Goal: Task Accomplishment & Management: Complete application form

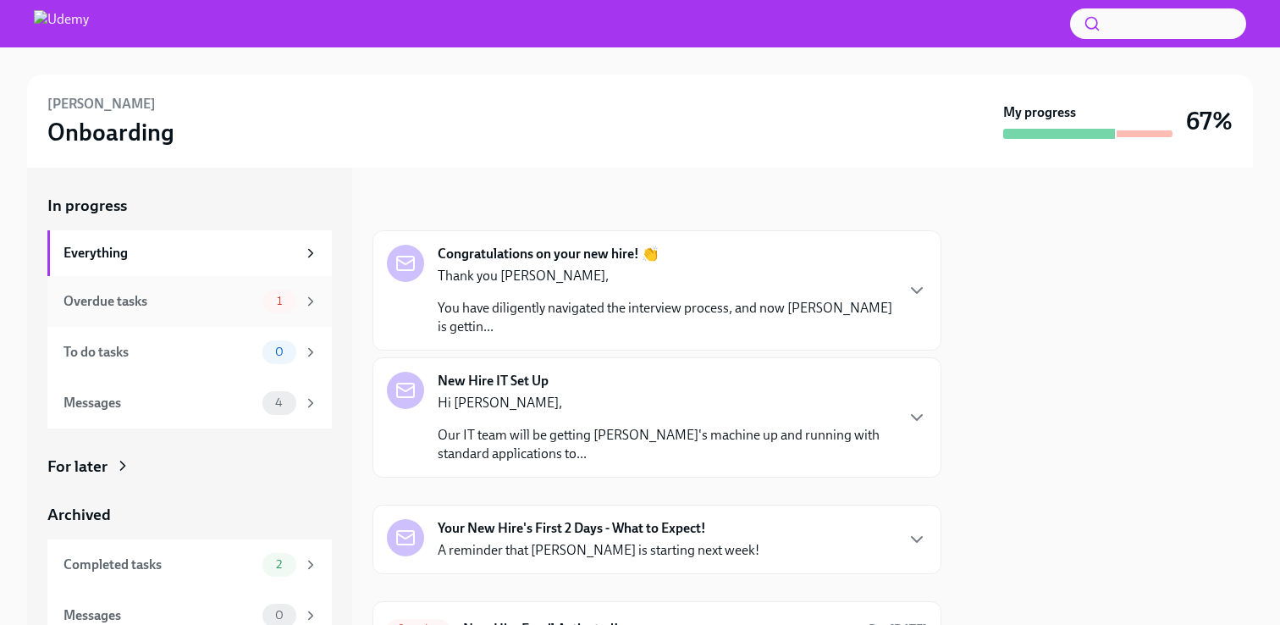
click at [307, 301] on icon at bounding box center [310, 301] width 15 height 15
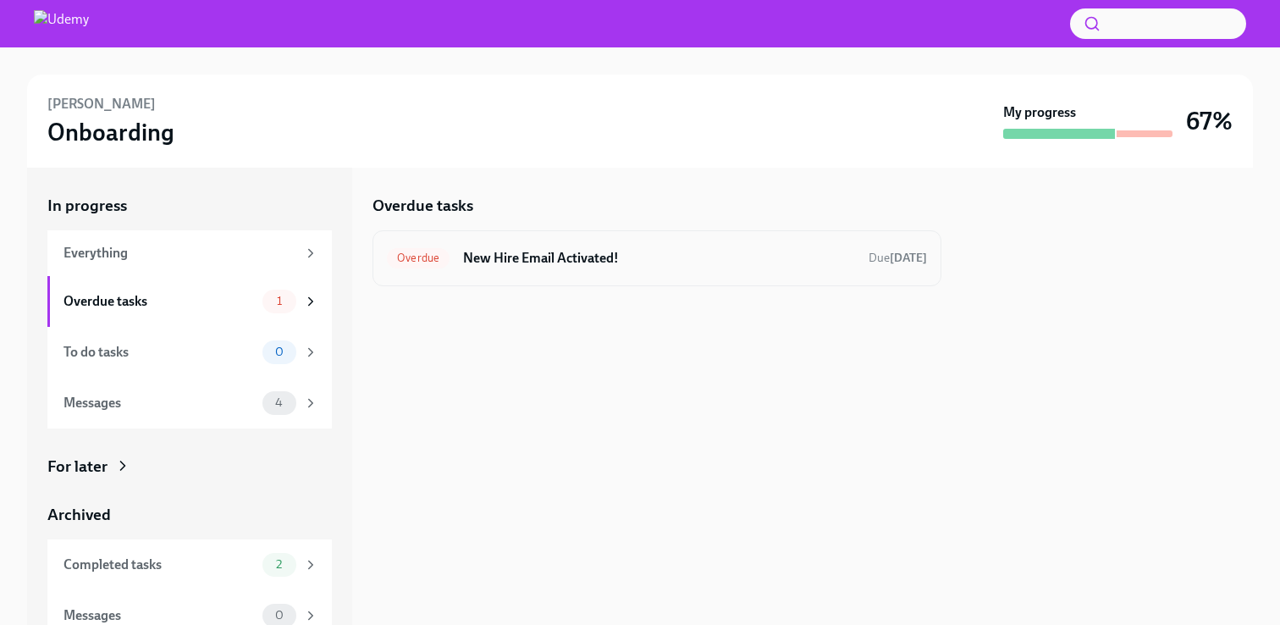
click at [599, 264] on h6 "New Hire Email Activated!" at bounding box center [659, 258] width 392 height 19
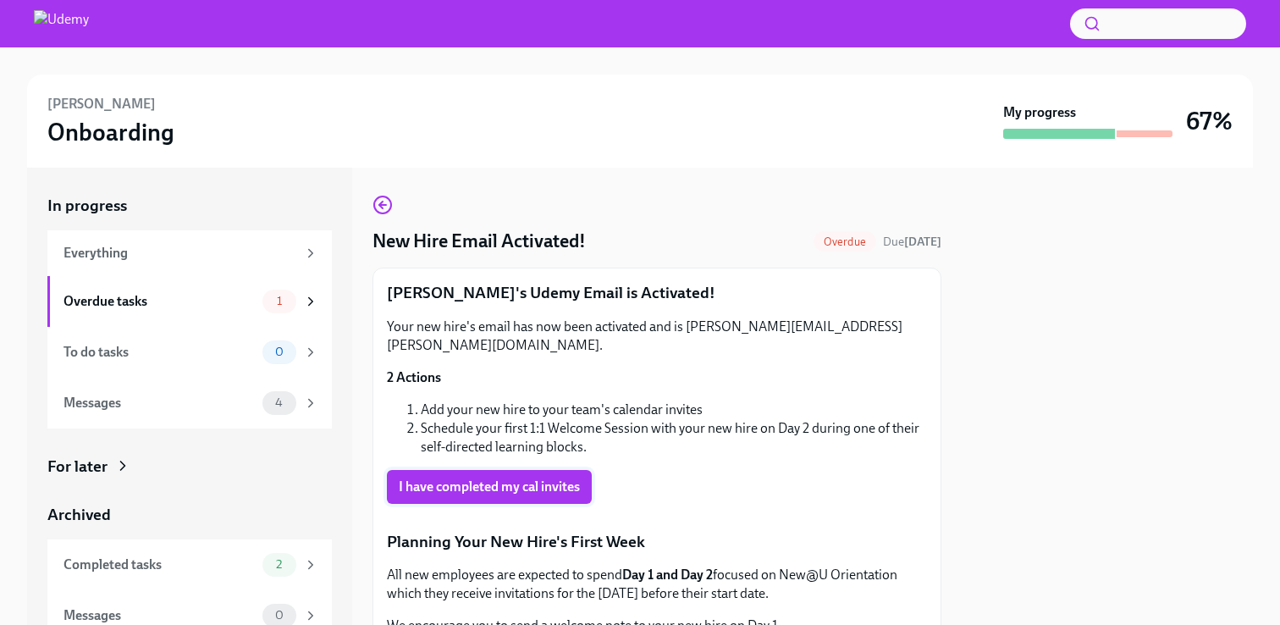
click at [560, 478] on span "I have completed my cal invites" at bounding box center [489, 486] width 181 height 17
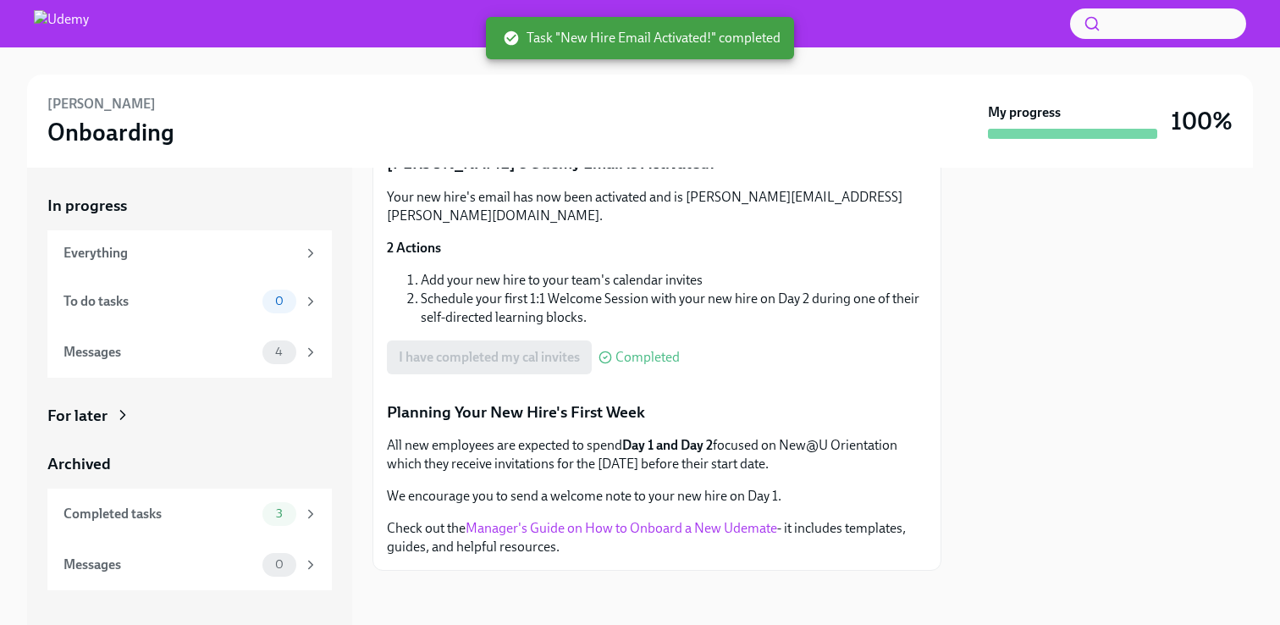
scroll to position [395, 0]
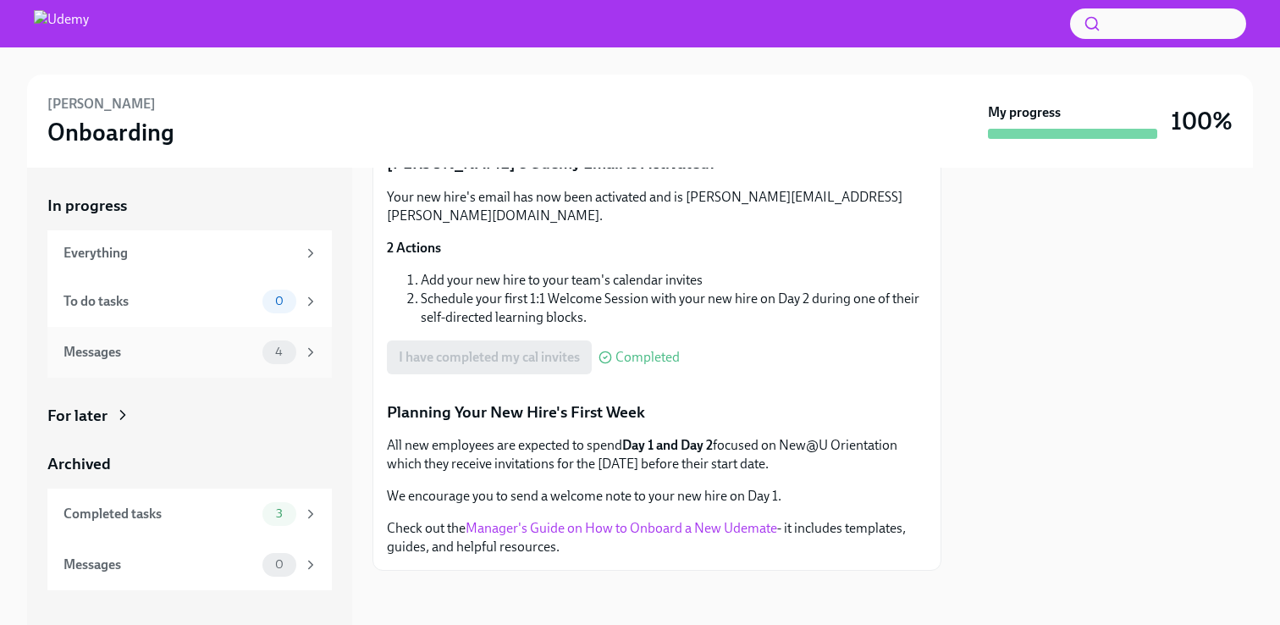
click at [290, 351] on span "4" at bounding box center [279, 351] width 28 height 13
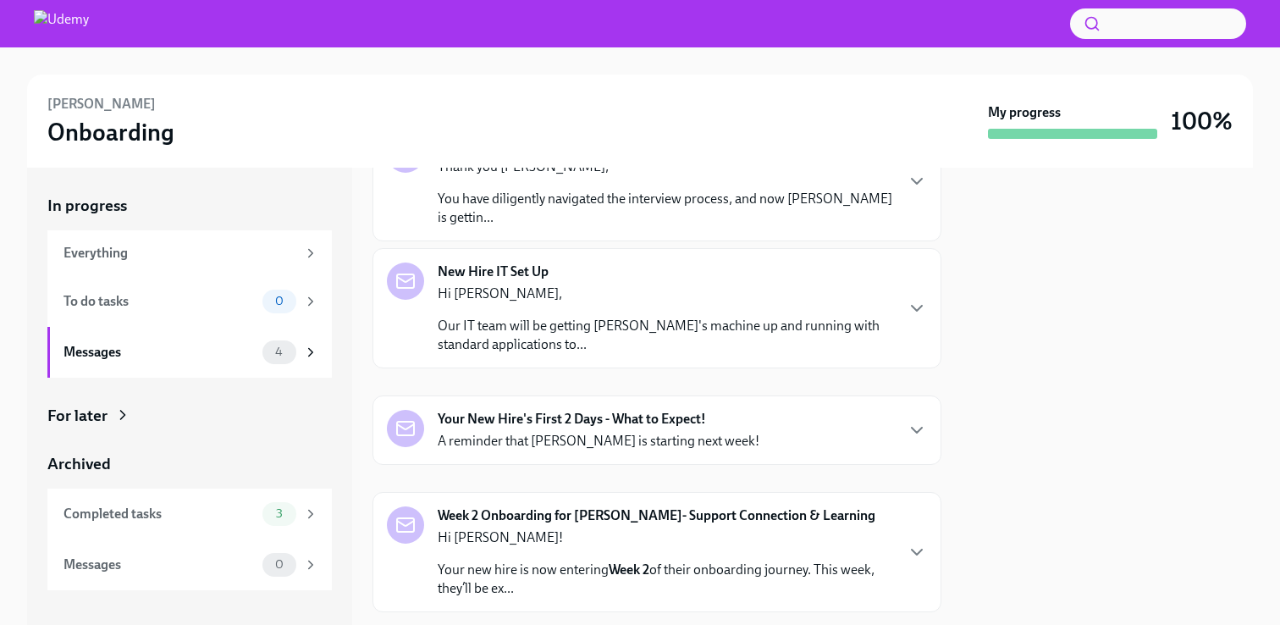
scroll to position [150, 0]
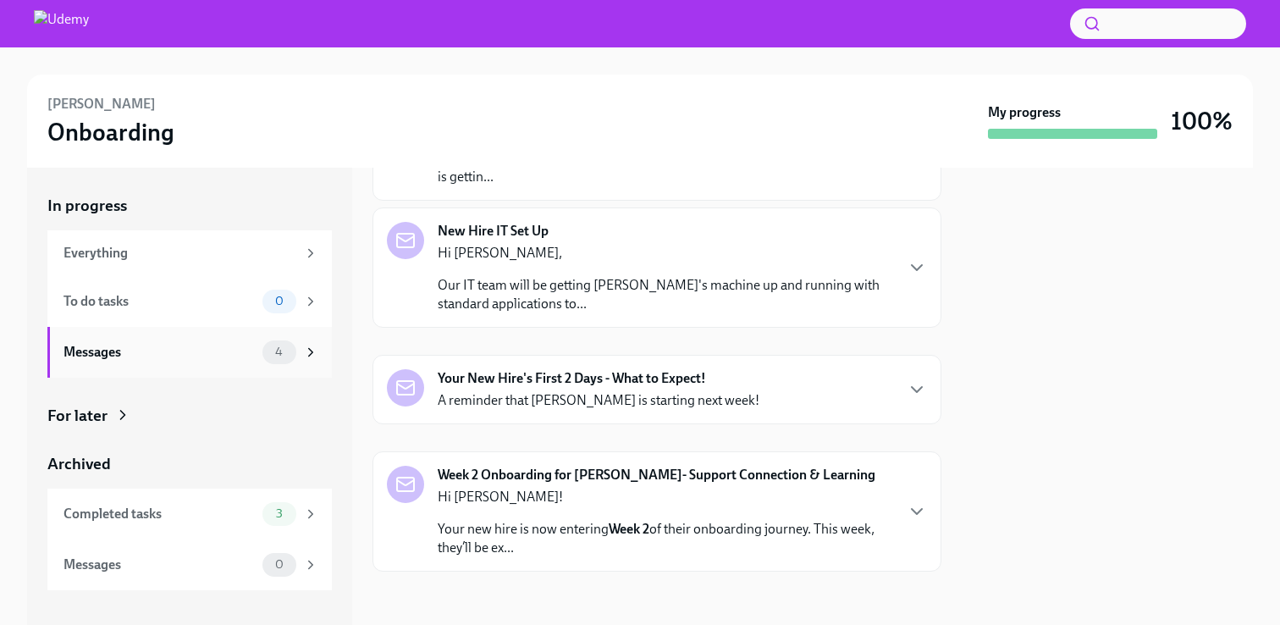
click at [301, 353] on div "4" at bounding box center [290, 352] width 56 height 24
click at [311, 354] on icon at bounding box center [311, 352] width 4 height 8
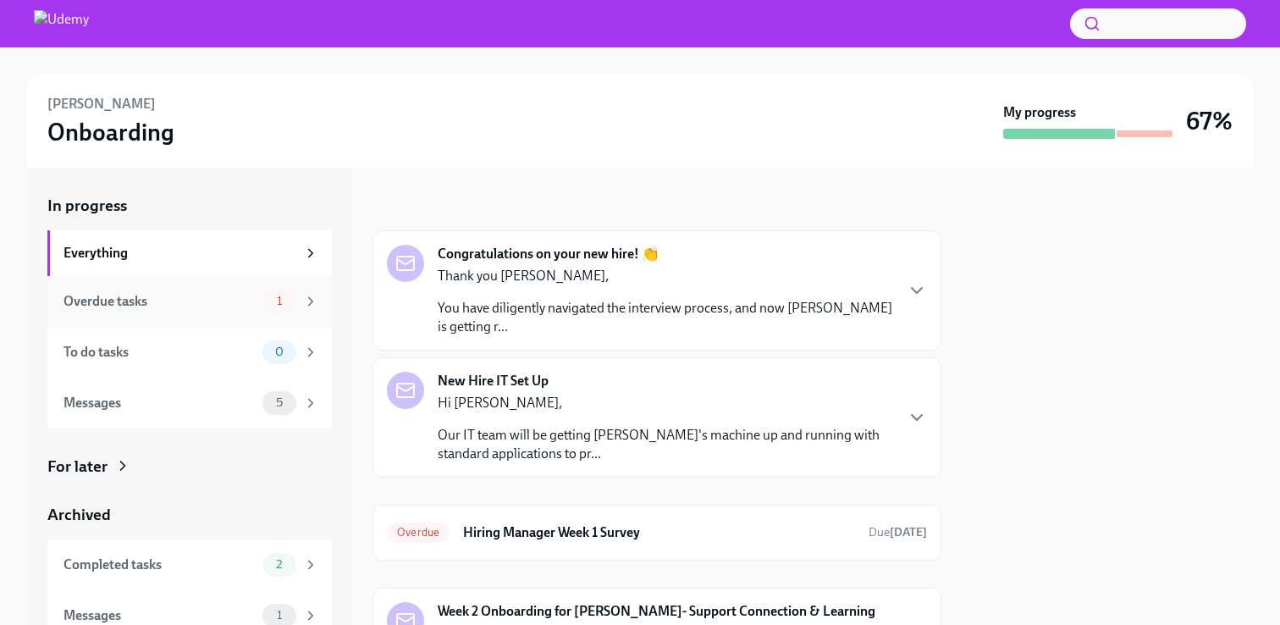
click at [303, 295] on icon at bounding box center [310, 301] width 15 height 15
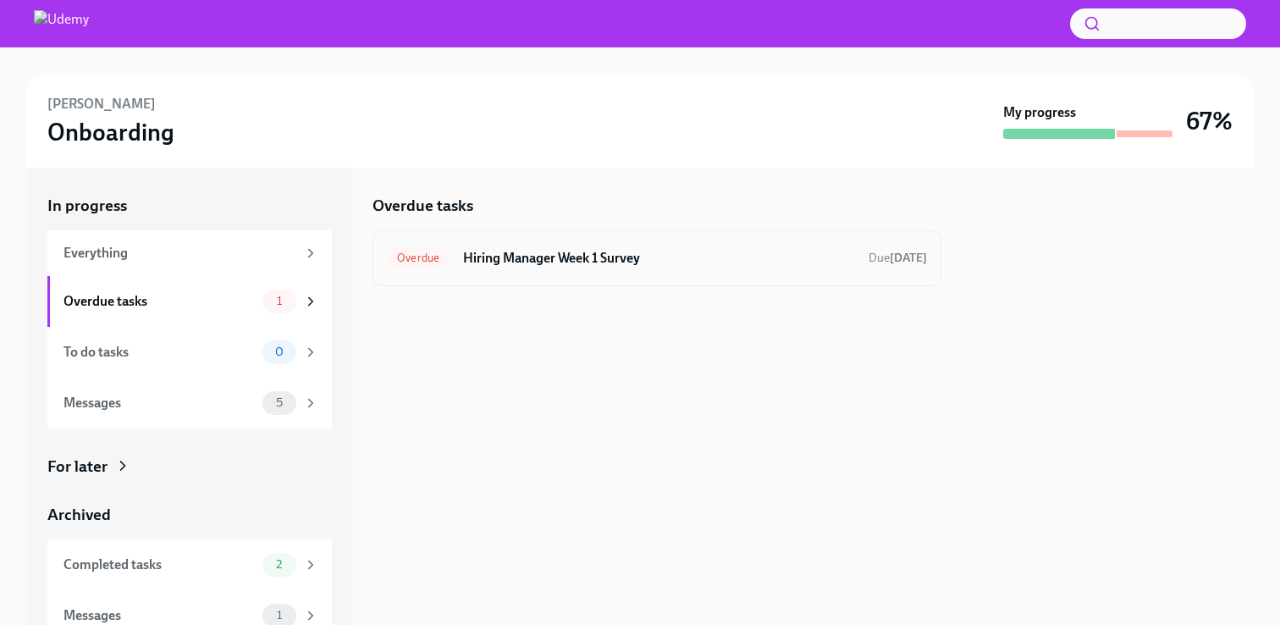
click at [478, 257] on h6 "Hiring Manager Week 1 Survey" at bounding box center [659, 258] width 392 height 19
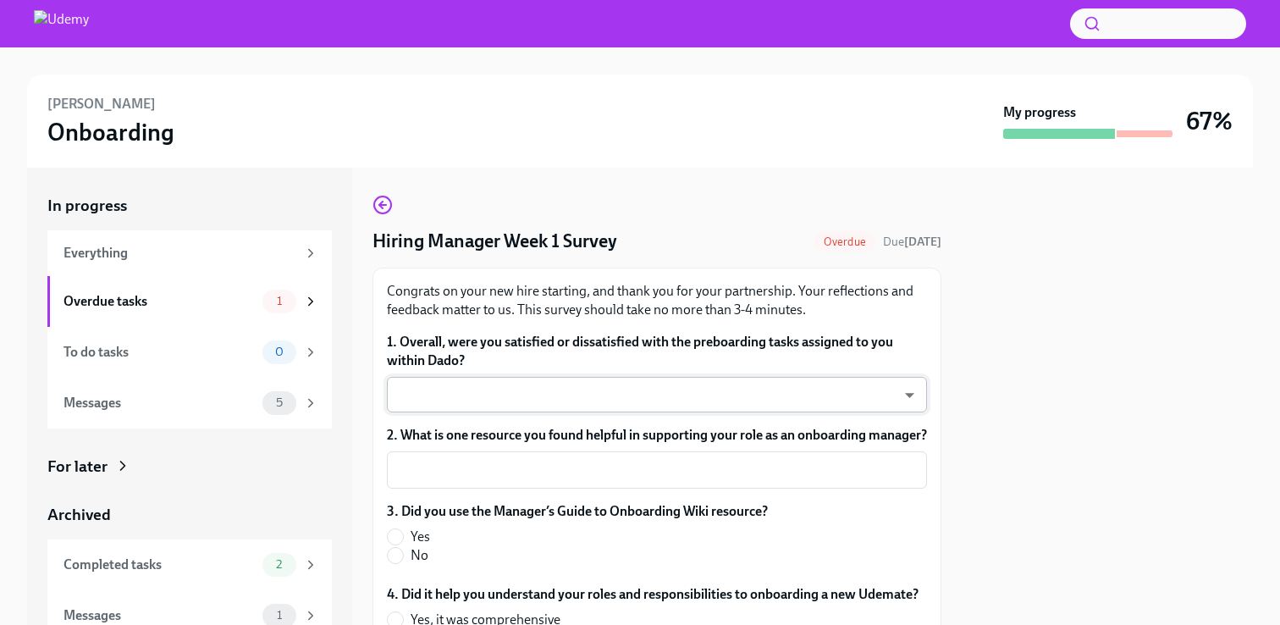
click at [906, 390] on body "Jon Lysy Onboarding My progress 67% In progress Everything Overdue tasks 1 To d…" at bounding box center [640, 312] width 1280 height 625
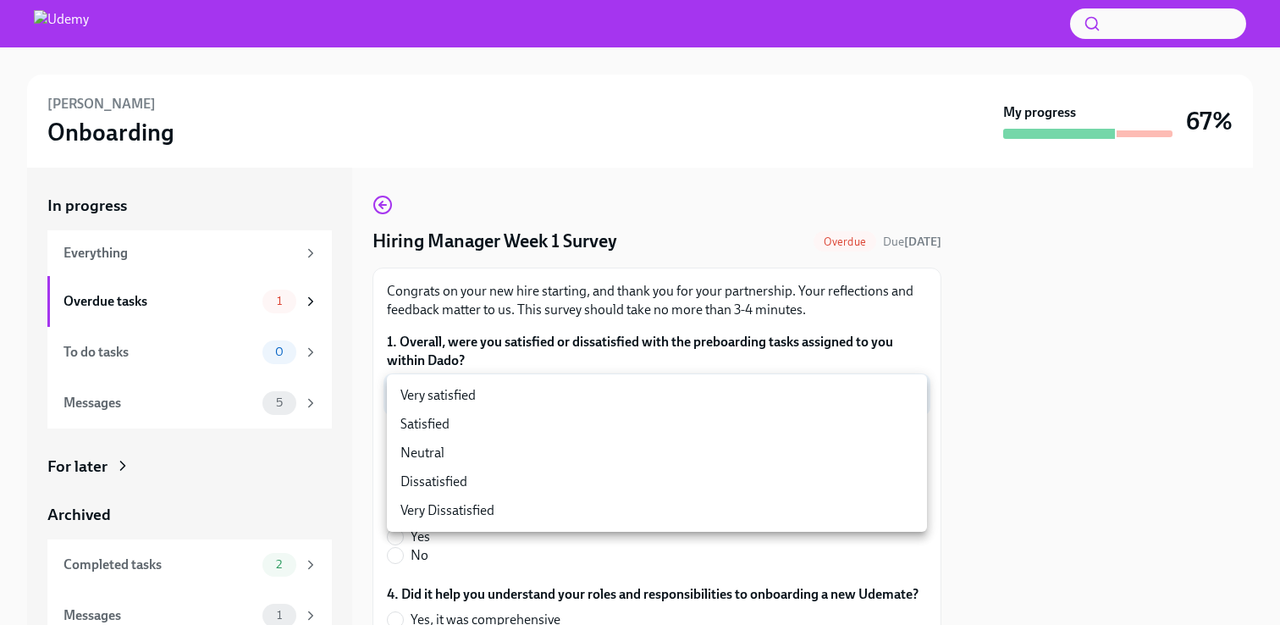
click at [902, 404] on li "Very satisfied" at bounding box center [657, 395] width 540 height 29
type input "rkIAo4twF"
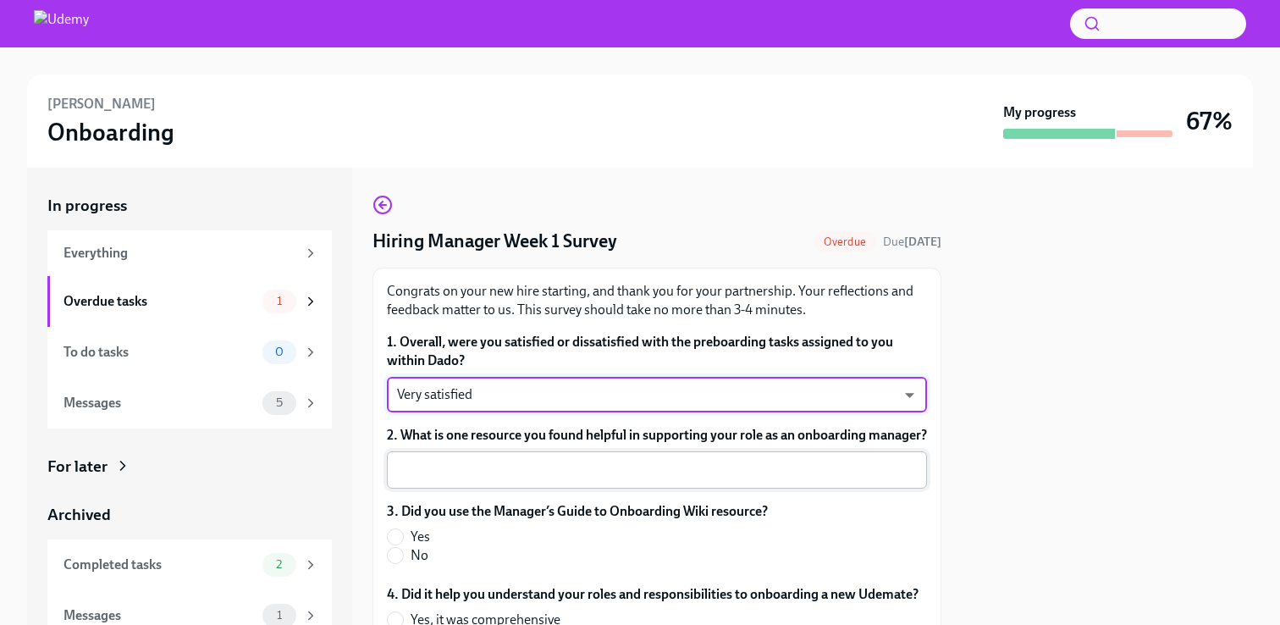
click at [882, 478] on textarea "2. What is one resource you found helpful in supporting your role as an onboard…" at bounding box center [657, 470] width 520 height 20
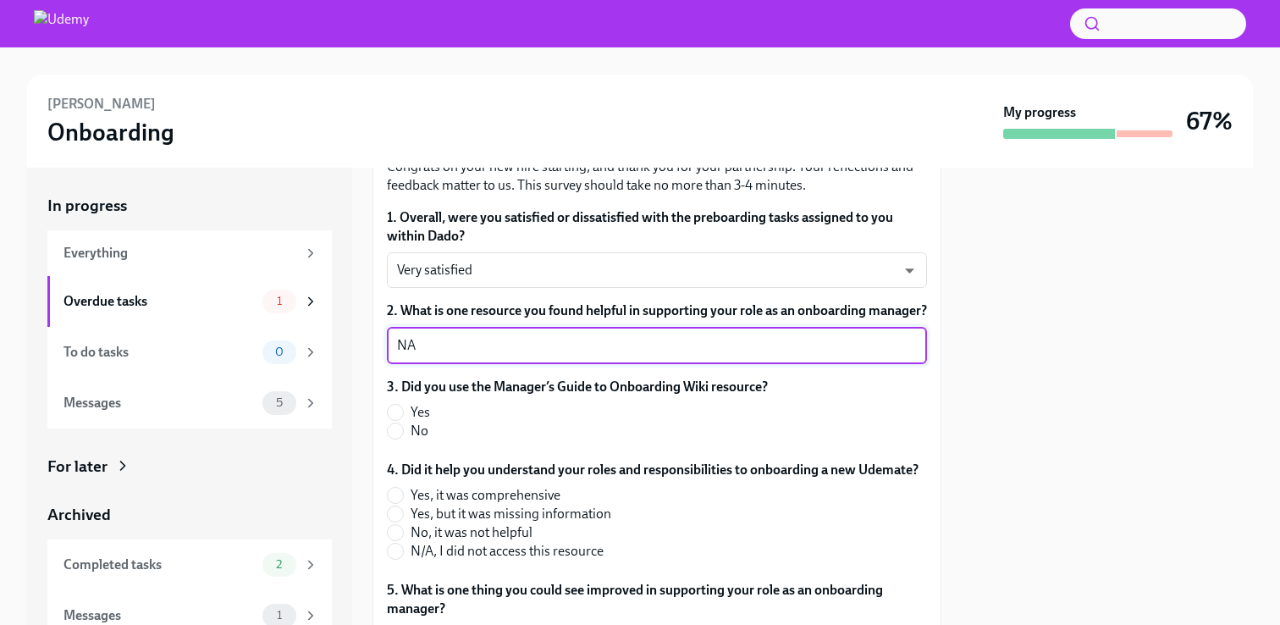
scroll to position [135, 0]
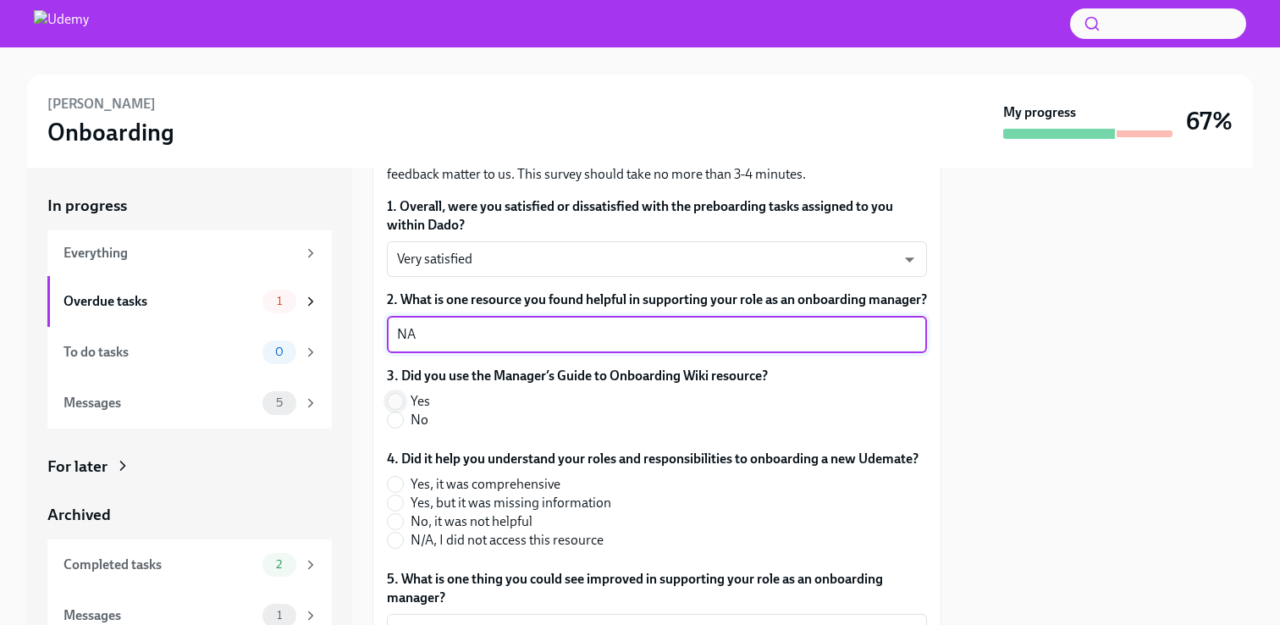
type textarea "NA"
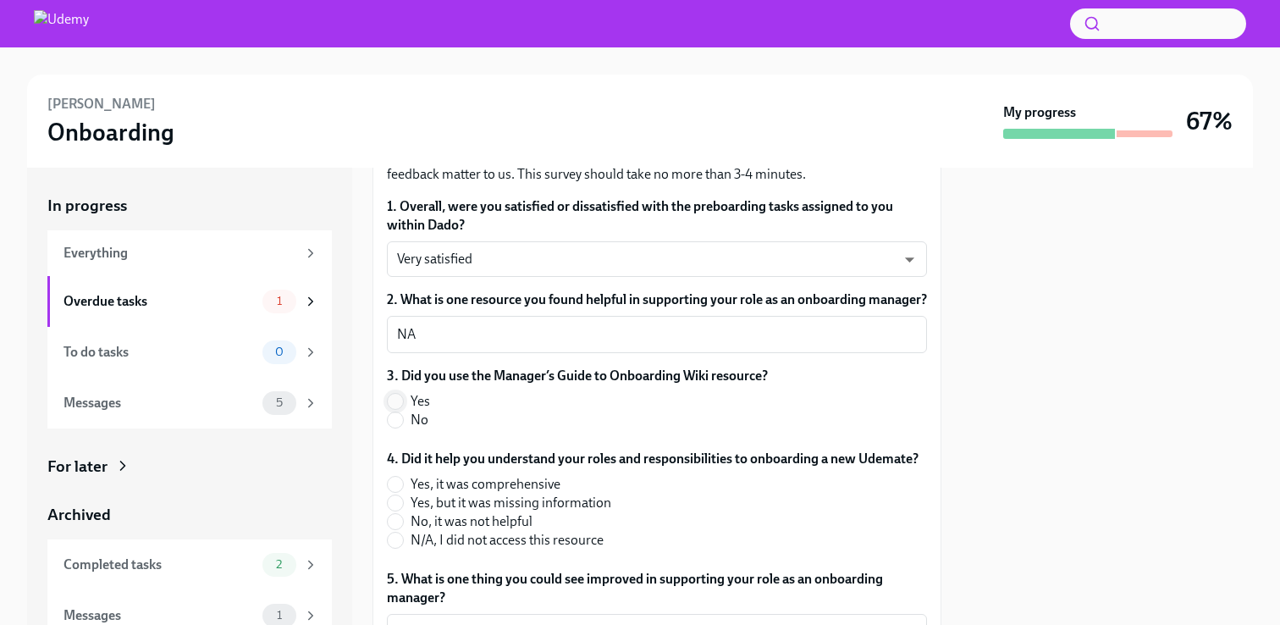
click at [396, 409] on input "Yes" at bounding box center [395, 401] width 15 height 15
radio input "true"
click at [401, 492] on input "Yes, it was comprehensive" at bounding box center [395, 484] width 15 height 15
radio input "true"
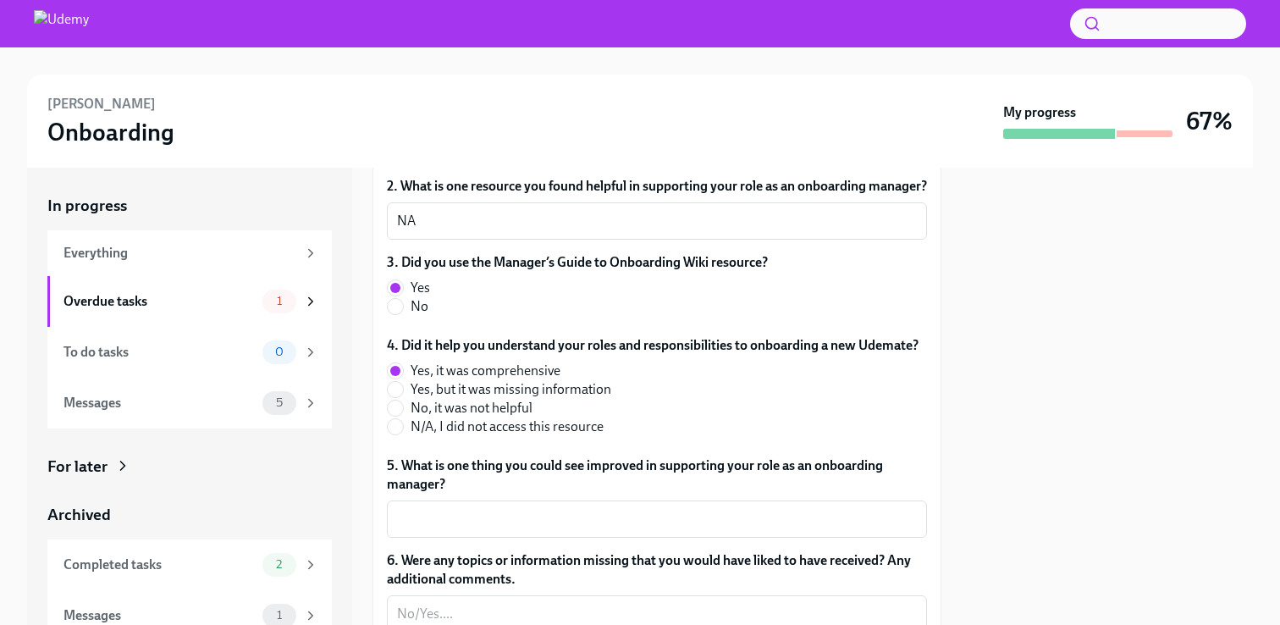
scroll to position [271, 0]
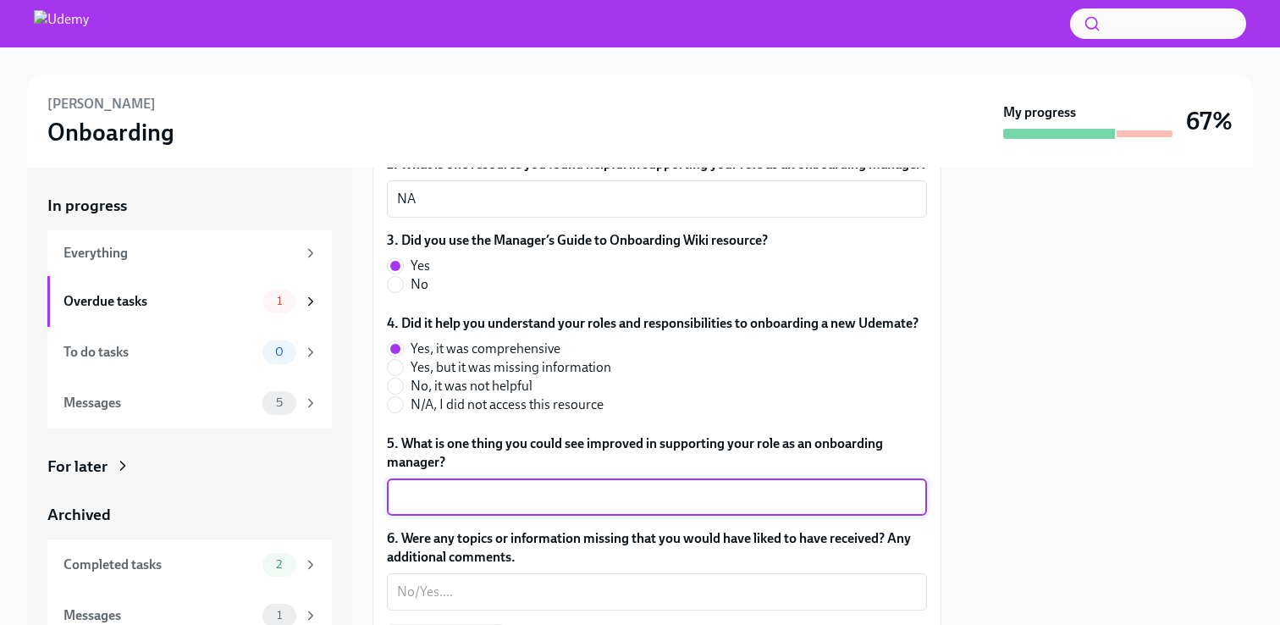
click at [505, 507] on textarea "5. What is one thing you could see improved in supporting your role as an onboa…" at bounding box center [657, 497] width 520 height 20
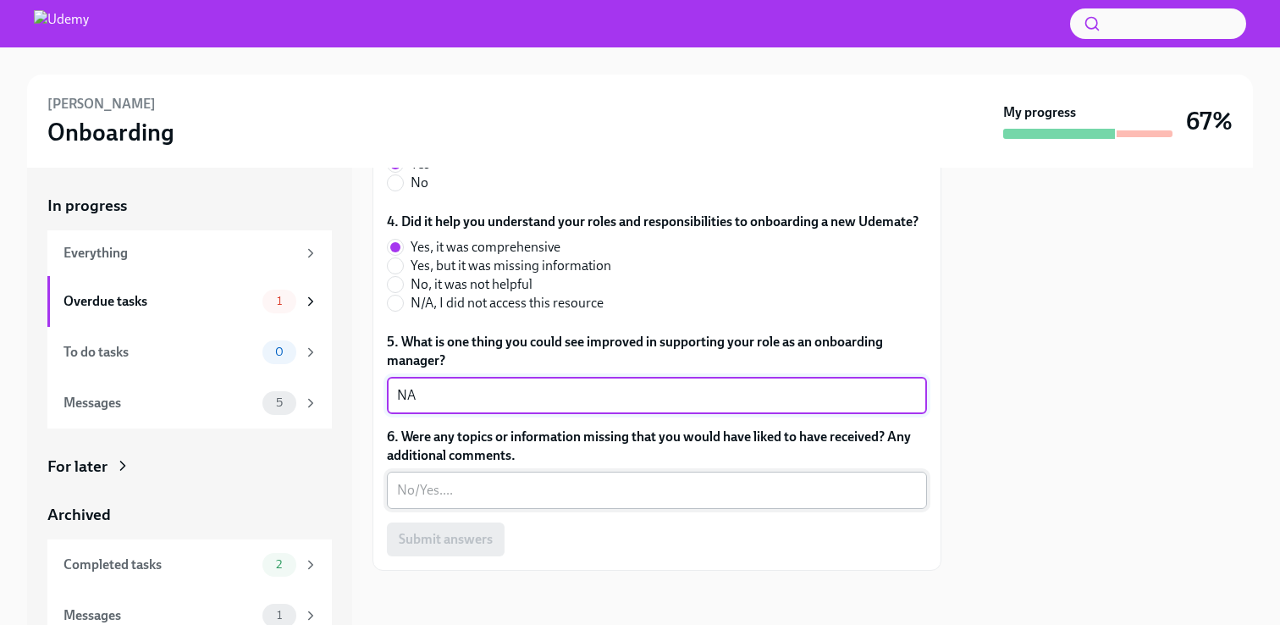
type textarea "NA"
click at [491, 491] on textarea "6. Were any topics or information missing that you would have liked to have rec…" at bounding box center [657, 490] width 520 height 20
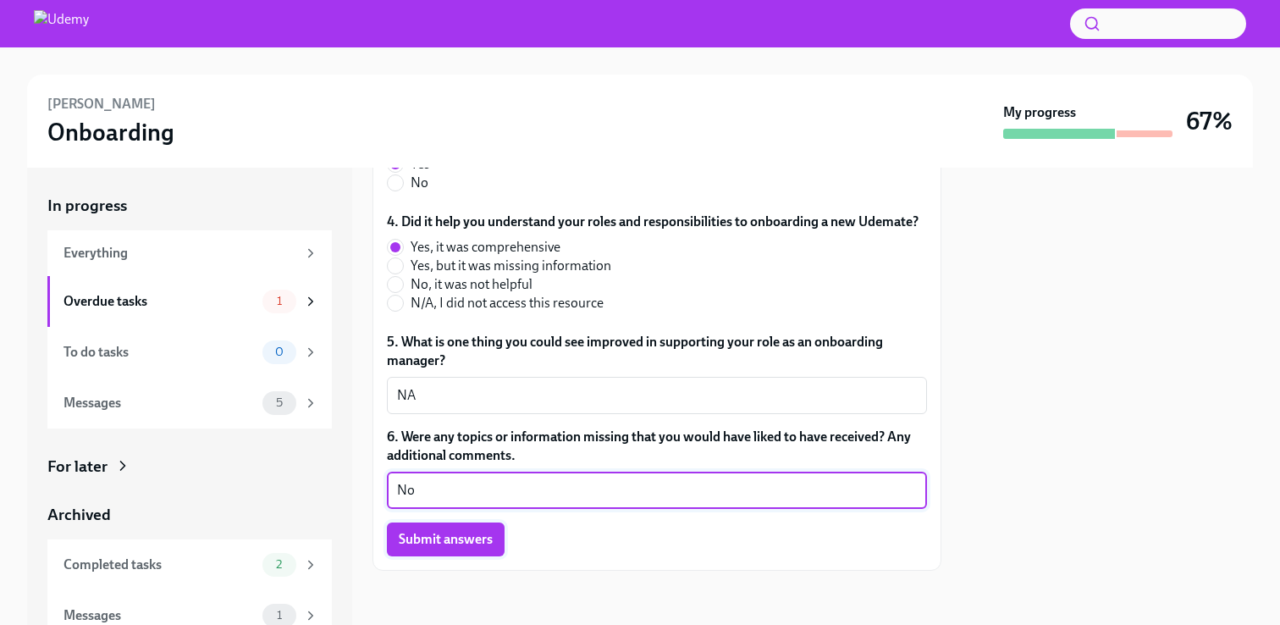
type textarea "No"
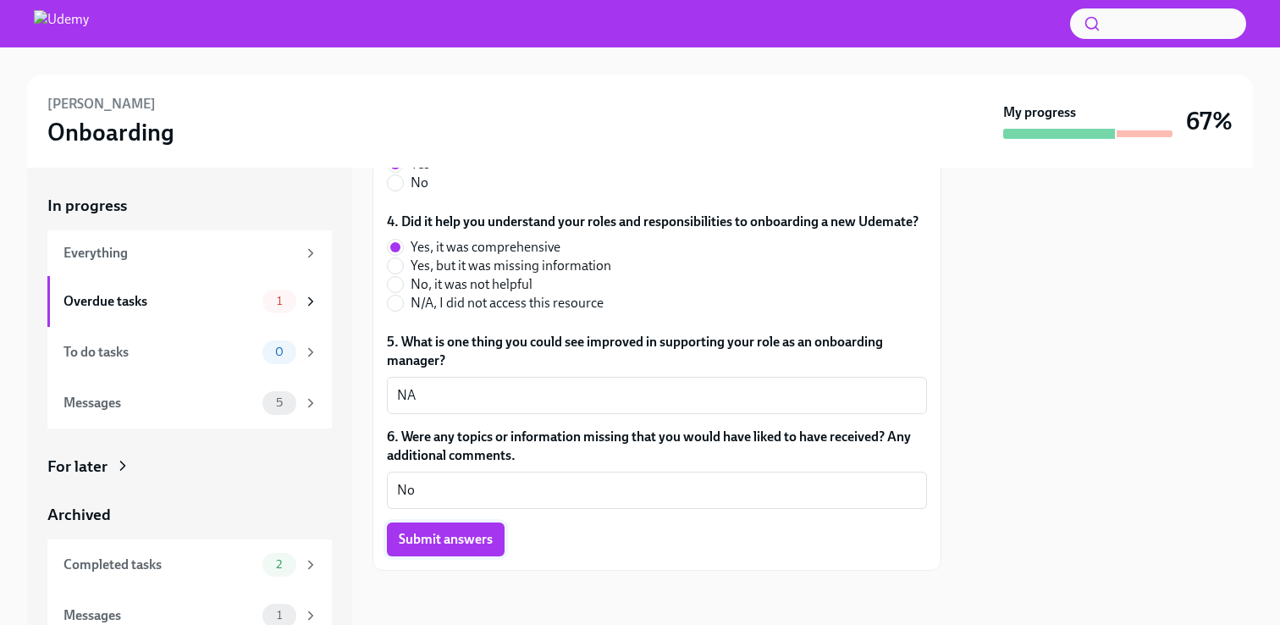
click at [467, 537] on span "Submit answers" at bounding box center [446, 539] width 94 height 17
